Goal: Find specific page/section: Find specific page/section

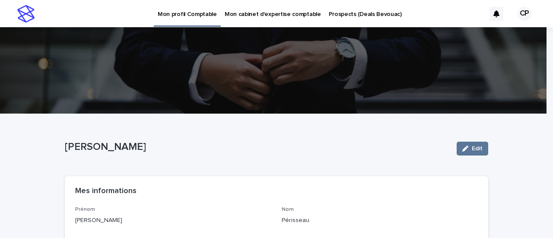
click at [368, 14] on p "Prospects (Deals Bevouac)" at bounding box center [365, 9] width 73 height 18
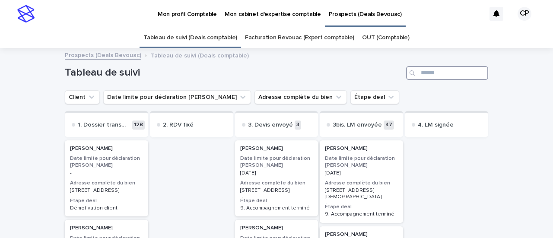
click at [449, 76] on input "Search" at bounding box center [447, 73] width 82 height 14
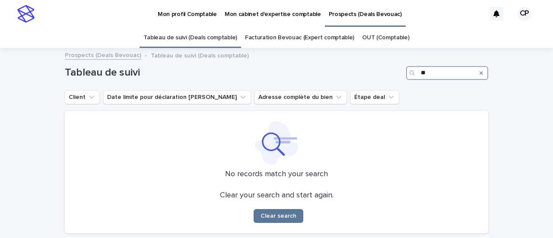
type input "*"
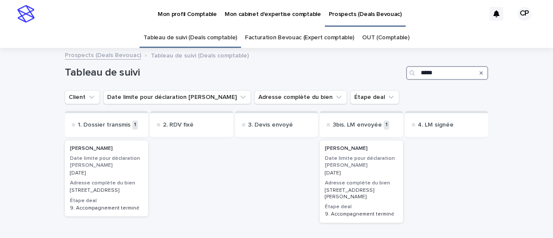
type input "*****"
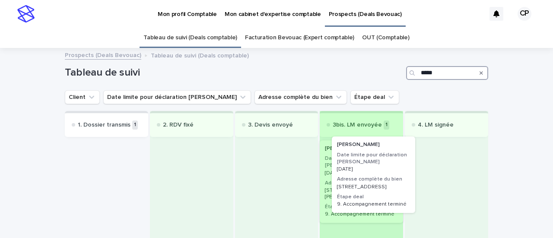
drag, startPoint x: 97, startPoint y: 187, endPoint x: 377, endPoint y: 180, distance: 279.7
click at [377, 180] on div "1. Dossier transmis 1 [PERSON_NAME] Date limite pour déclaration loueur meublé …" at bounding box center [276, 190] width 423 height 159
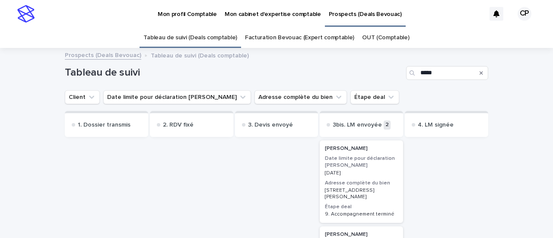
click at [480, 72] on icon "Search" at bounding box center [481, 72] width 3 height 5
